Goal: Transaction & Acquisition: Book appointment/travel/reservation

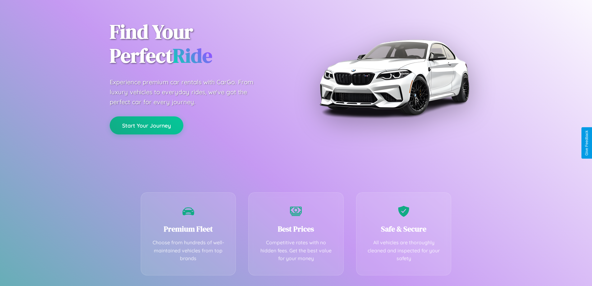
scroll to position [123, 0]
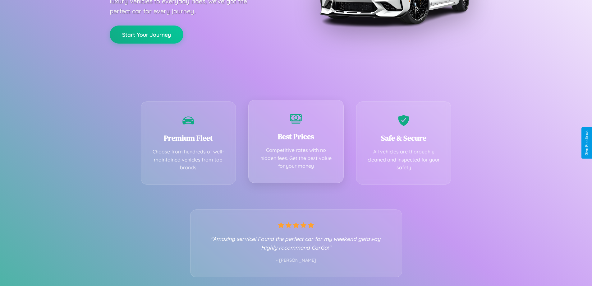
click at [296, 143] on div "Best Prices Competitive rates with no hidden fees. Get the best value for your …" at bounding box center [295, 141] width 95 height 83
click at [146, 34] on button "Start Your Journey" at bounding box center [147, 34] width 74 height 18
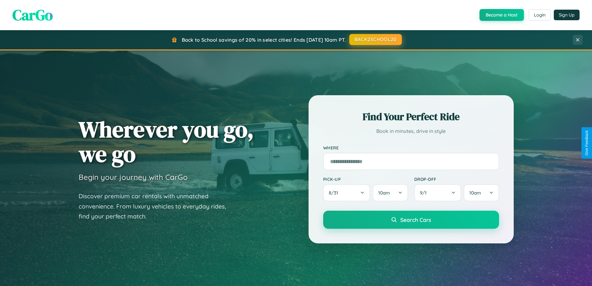
click at [375, 39] on button "BACK2SCHOOL20" at bounding box center [375, 39] width 53 height 11
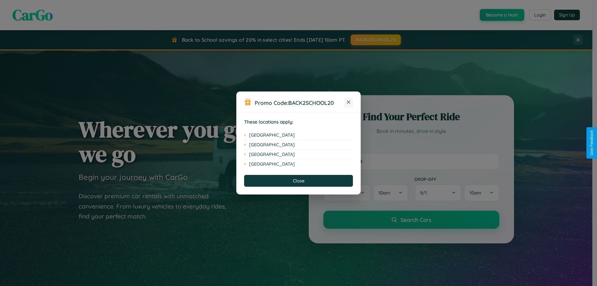
click at [349, 102] on icon at bounding box center [348, 101] width 3 height 3
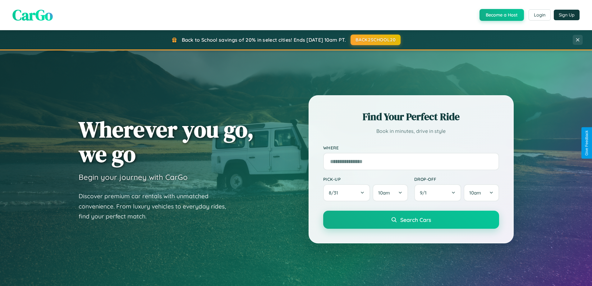
scroll to position [428, 0]
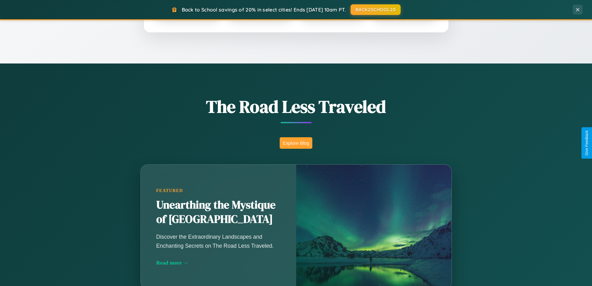
click at [296, 143] on button "Explore Blog" at bounding box center [296, 143] width 33 height 12
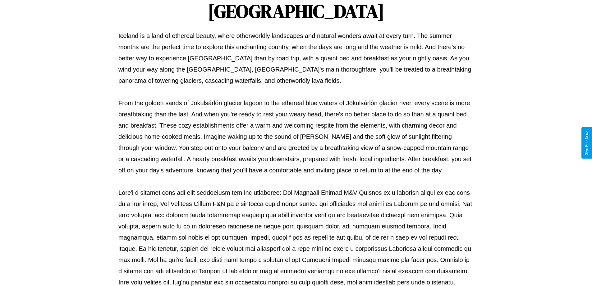
scroll to position [201, 0]
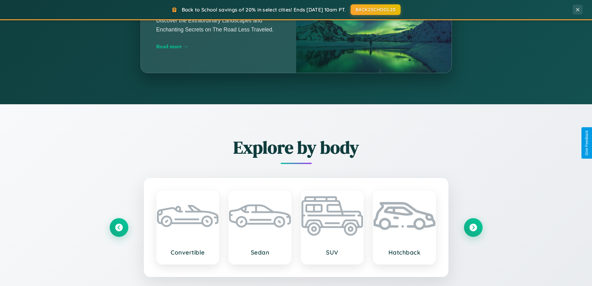
scroll to position [999, 0]
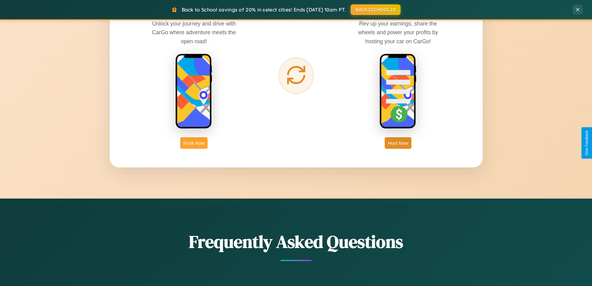
click at [194, 143] on button "Book Now" at bounding box center [193, 143] width 27 height 12
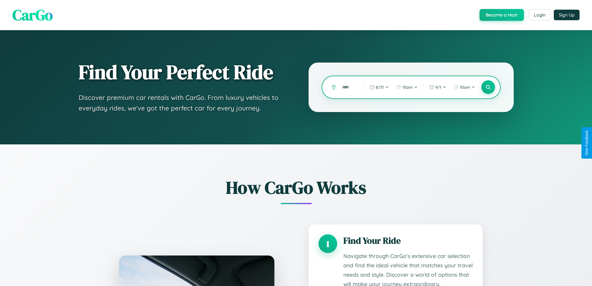
click at [349, 87] on input "text" at bounding box center [348, 87] width 18 height 11
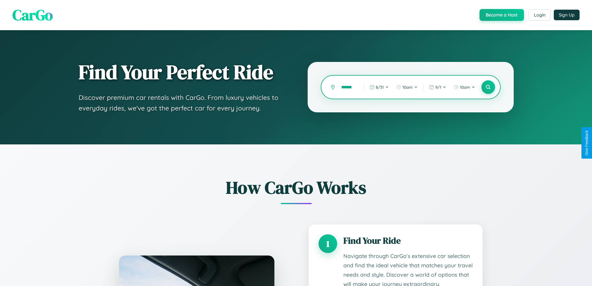
scroll to position [0, 3]
type input "******"
click at [488, 87] on icon at bounding box center [488, 87] width 6 height 6
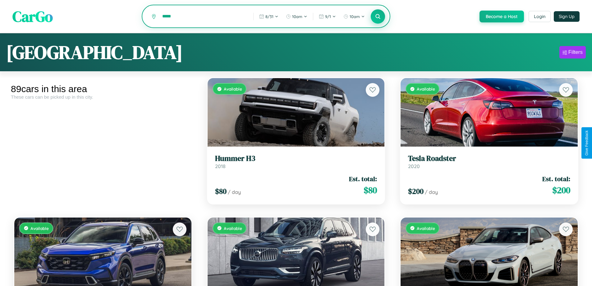
type input "*****"
click at [378, 17] on icon at bounding box center [378, 16] width 6 height 6
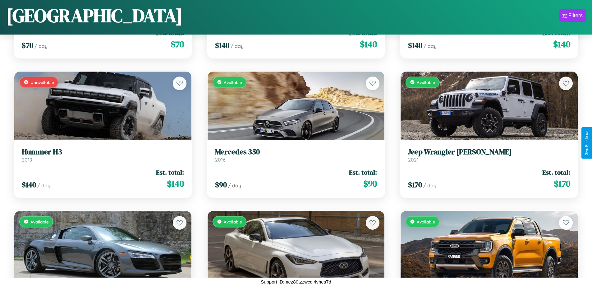
scroll to position [2872, 0]
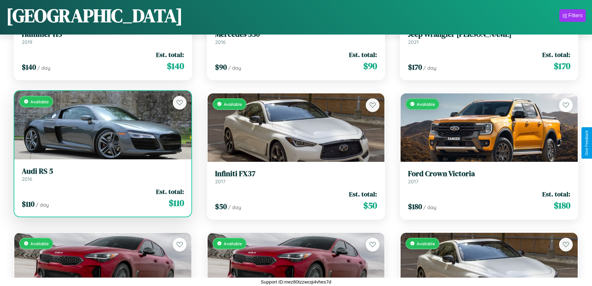
click at [102, 177] on link "Audi RS 5 2016" at bounding box center [103, 174] width 162 height 15
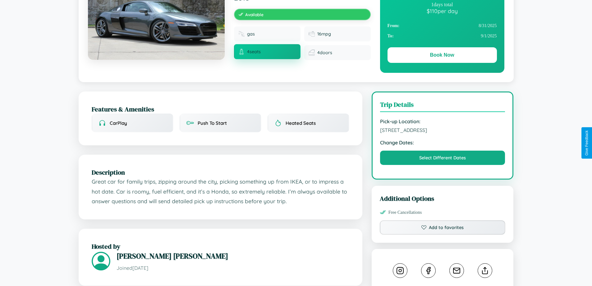
scroll to position [161, 0]
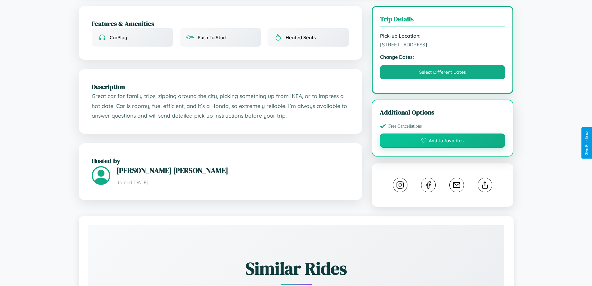
click at [443, 141] on button "Add to favorites" at bounding box center [443, 140] width 126 height 14
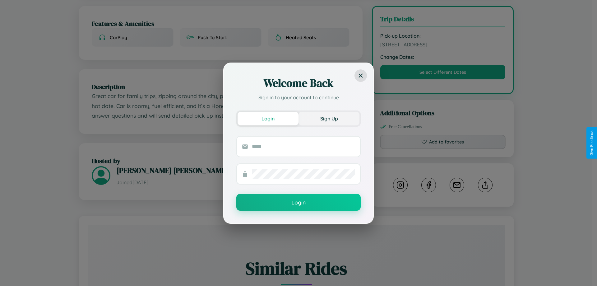
click at [329, 118] on button "Sign Up" at bounding box center [328, 119] width 61 height 14
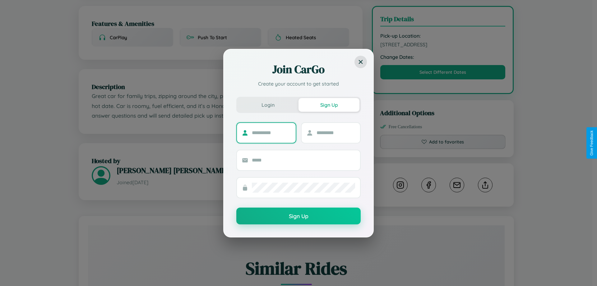
click at [271, 132] on input "text" at bounding box center [271, 133] width 39 height 10
type input "****"
click at [335, 132] on input "text" at bounding box center [336, 133] width 39 height 10
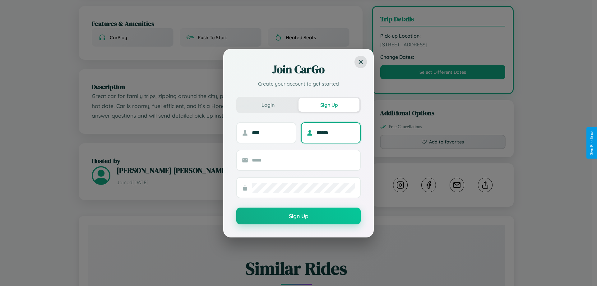
type input "******"
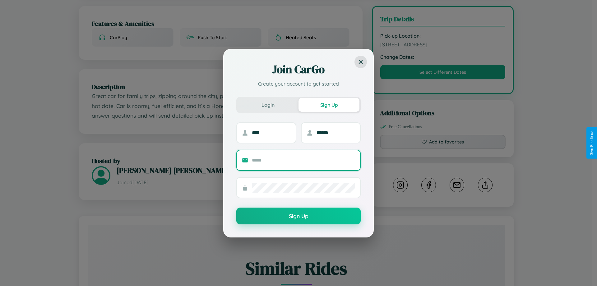
click at [303, 160] on input "text" at bounding box center [303, 160] width 103 height 10
type input "**********"
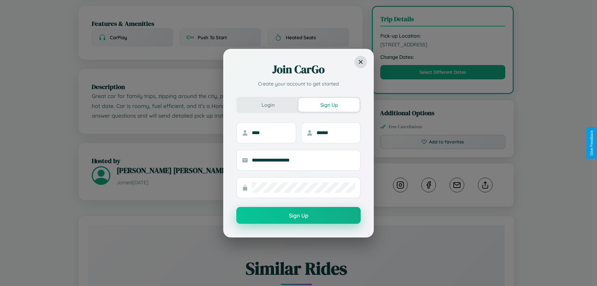
click at [298, 215] on button "Sign Up" at bounding box center [298, 215] width 124 height 17
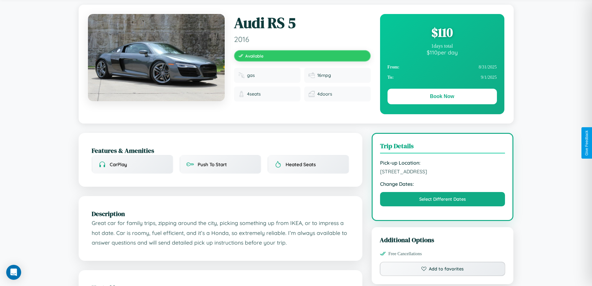
scroll to position [0, 0]
